Goal: Task Accomplishment & Management: Manage account settings

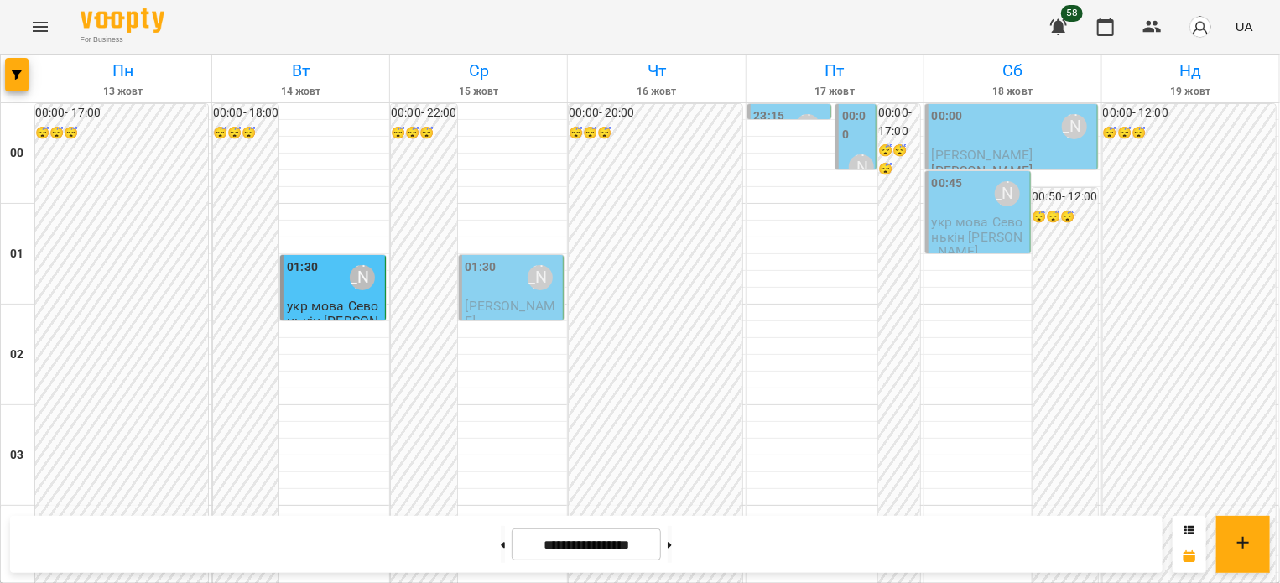
scroll to position [1845, 0]
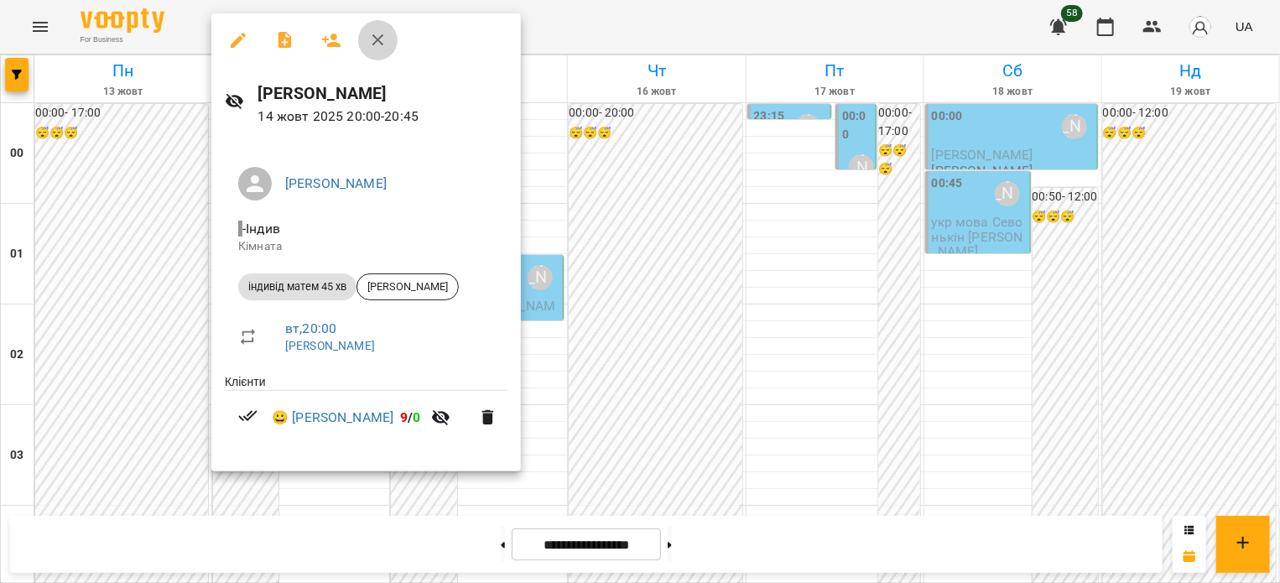
click at [376, 44] on icon "button" at bounding box center [378, 40] width 20 height 20
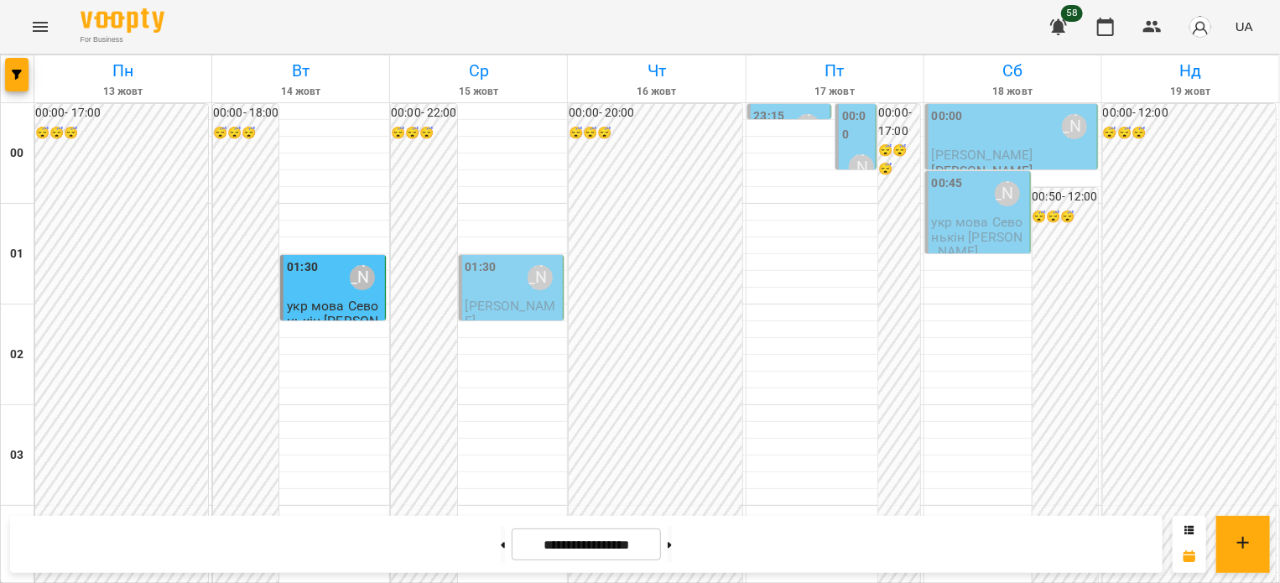
scroll to position [2010, 0]
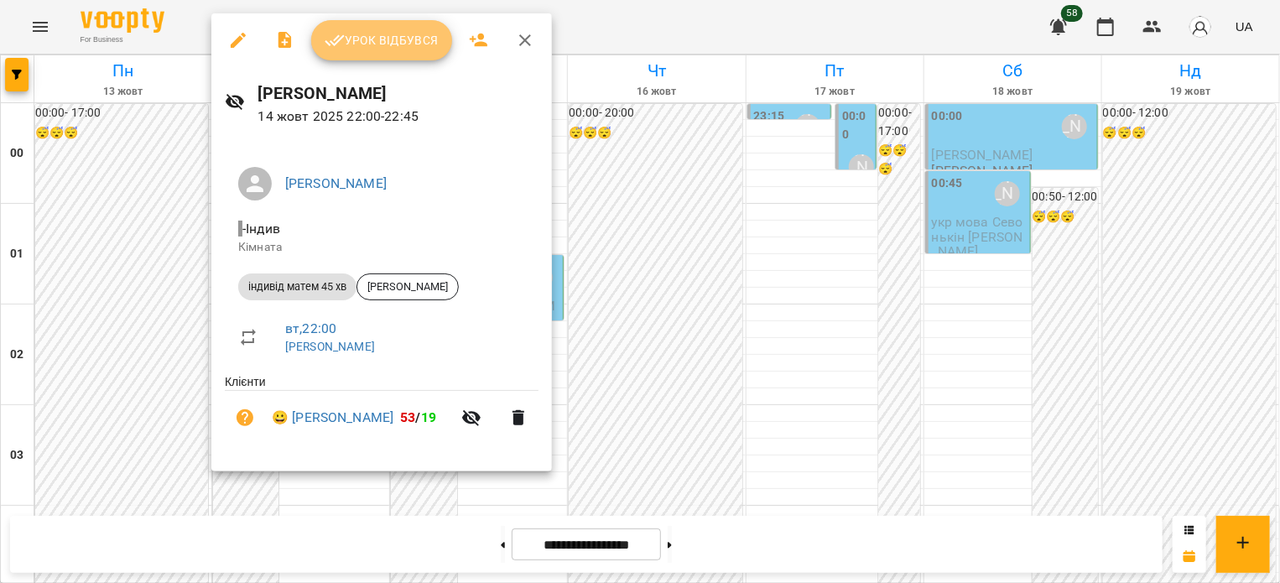
click at [353, 41] on span "Урок відбувся" at bounding box center [382, 40] width 114 height 20
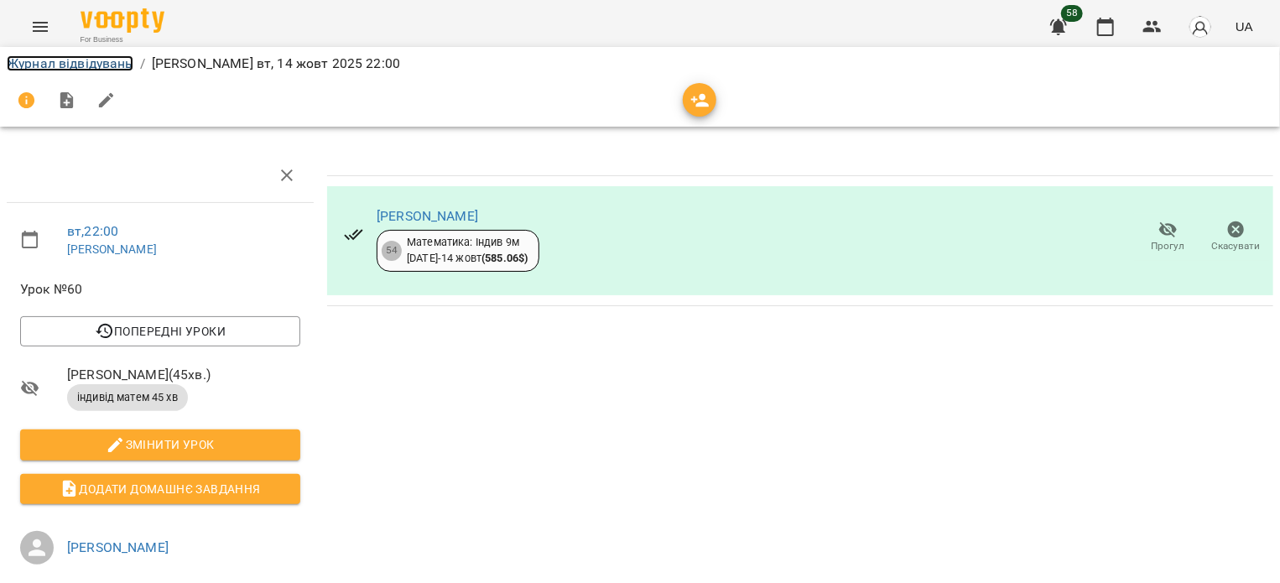
click at [109, 65] on link "Журнал відвідувань" at bounding box center [70, 63] width 127 height 16
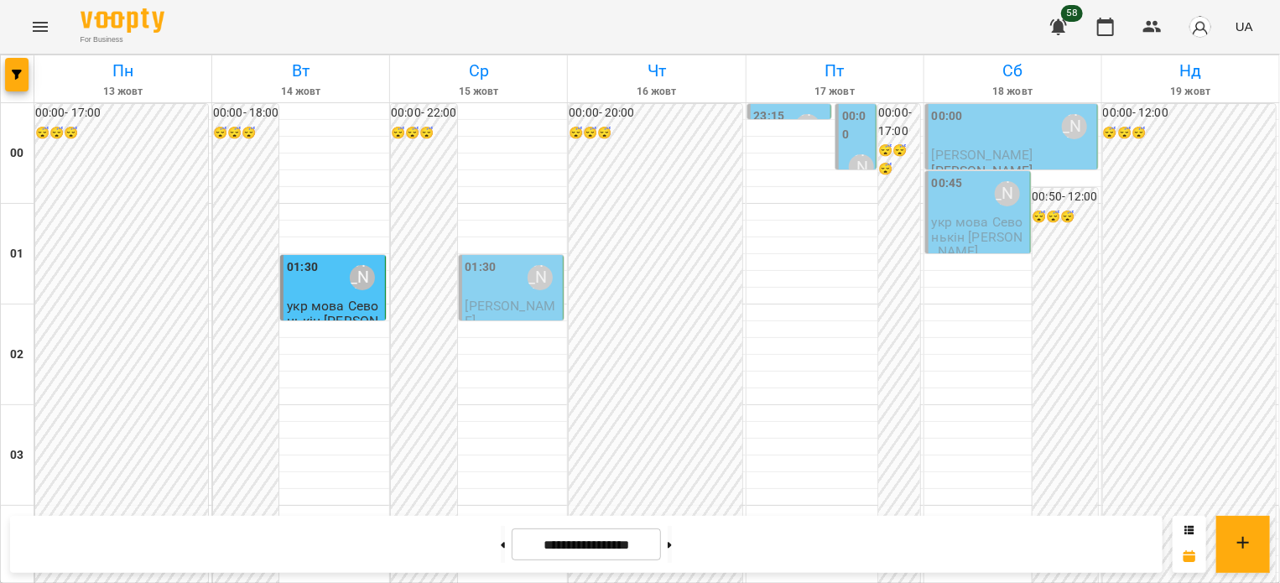
scroll to position [2010, 0]
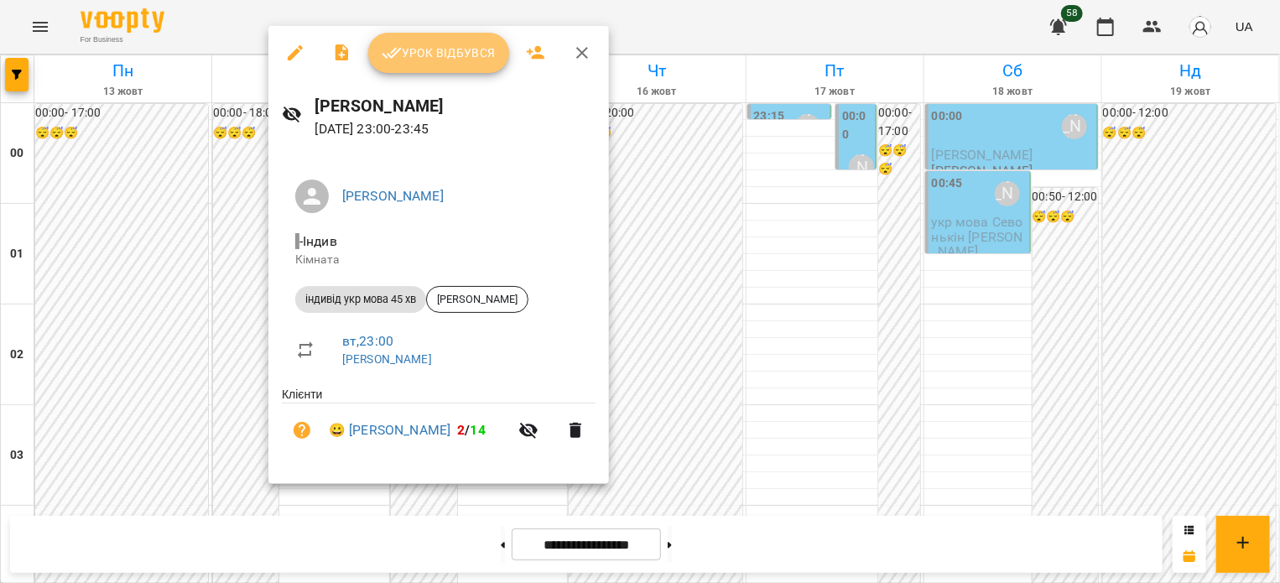
click at [413, 49] on span "Урок відбувся" at bounding box center [439, 53] width 114 height 20
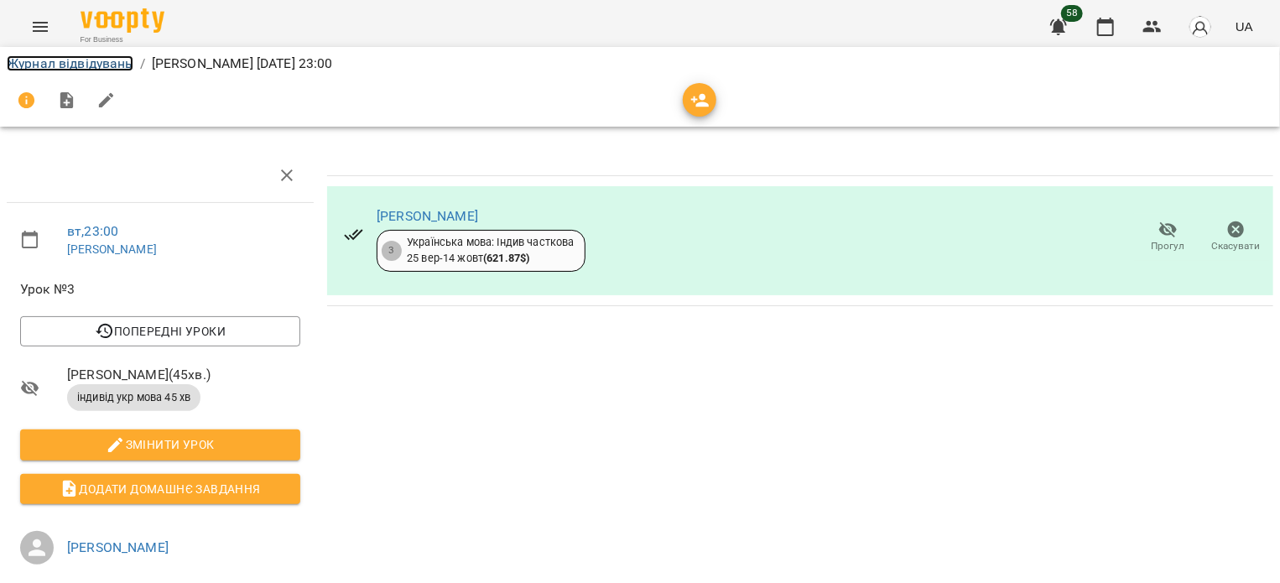
click at [23, 59] on link "Журнал відвідувань" at bounding box center [70, 63] width 127 height 16
